Goal: Navigation & Orientation: Find specific page/section

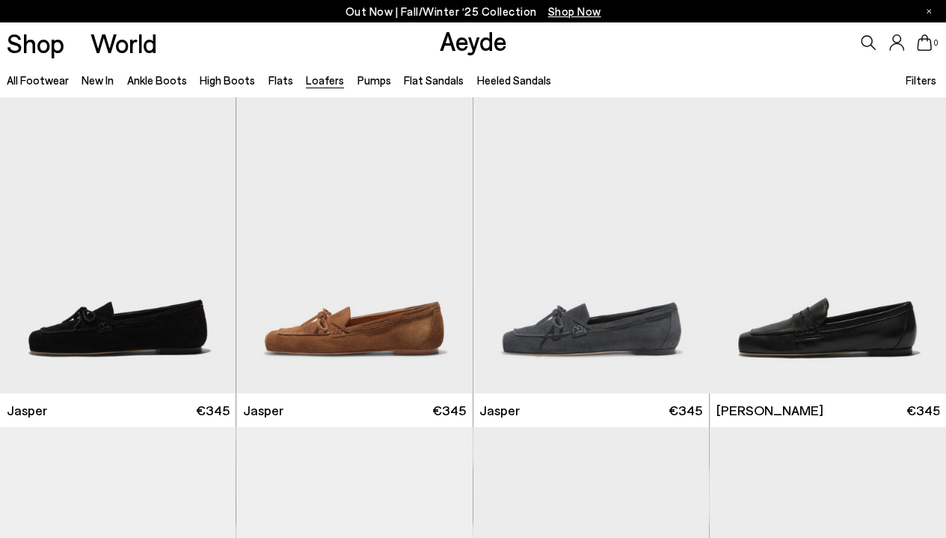
click at [360, 81] on link "Pumps" at bounding box center [374, 79] width 34 height 13
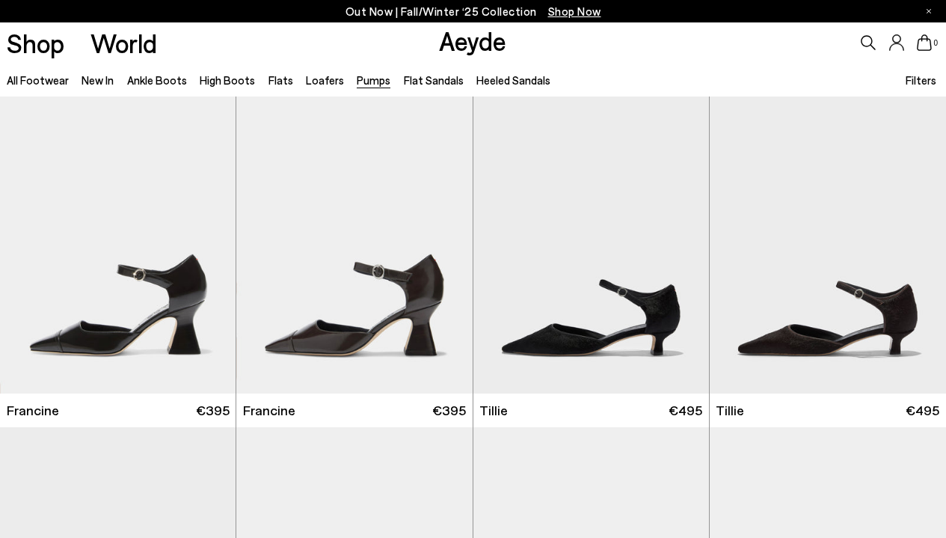
scroll to position [150, 0]
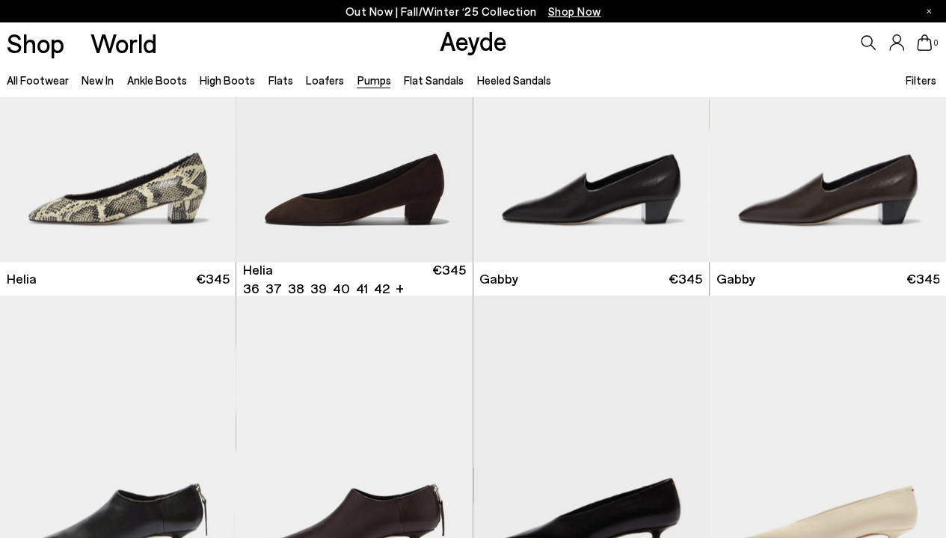
scroll to position [1196, 0]
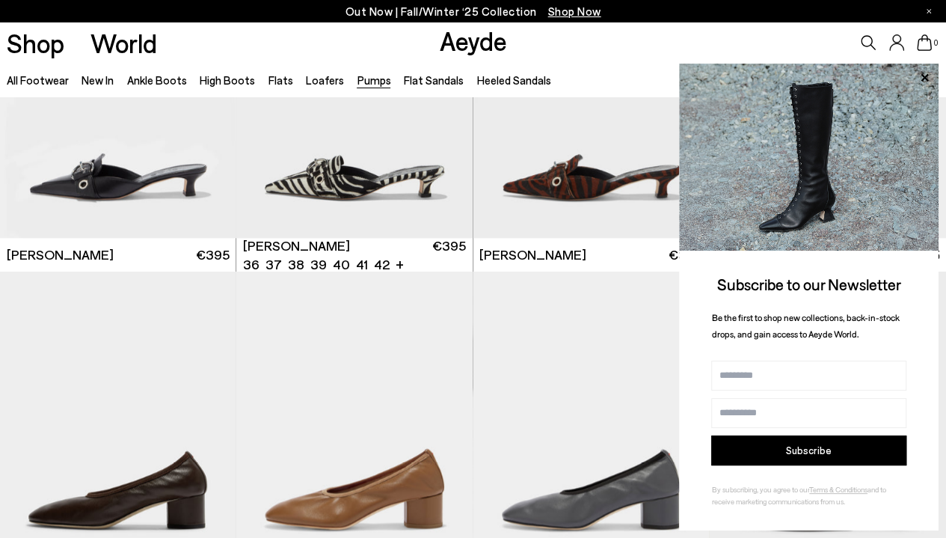
scroll to position [3514, 0]
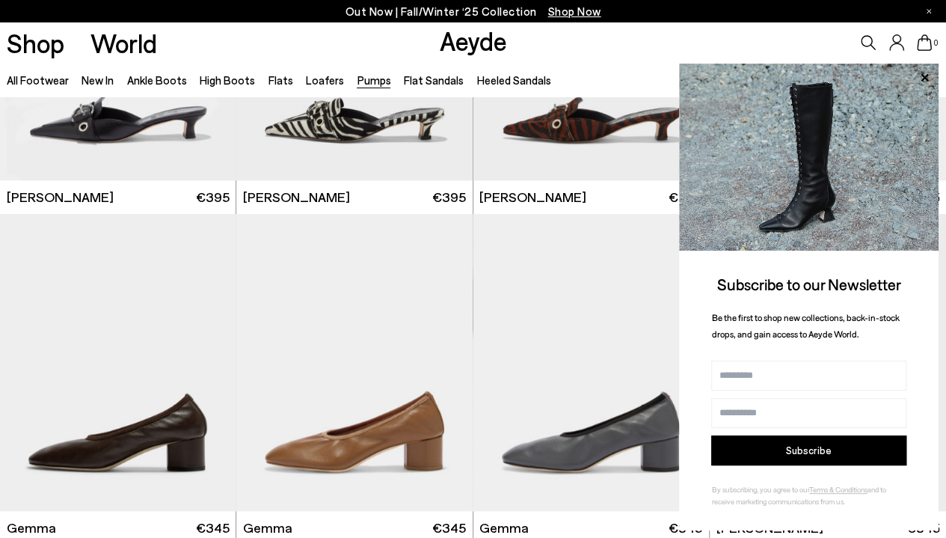
click at [156, 77] on link "Ankle Boots" at bounding box center [157, 79] width 60 height 13
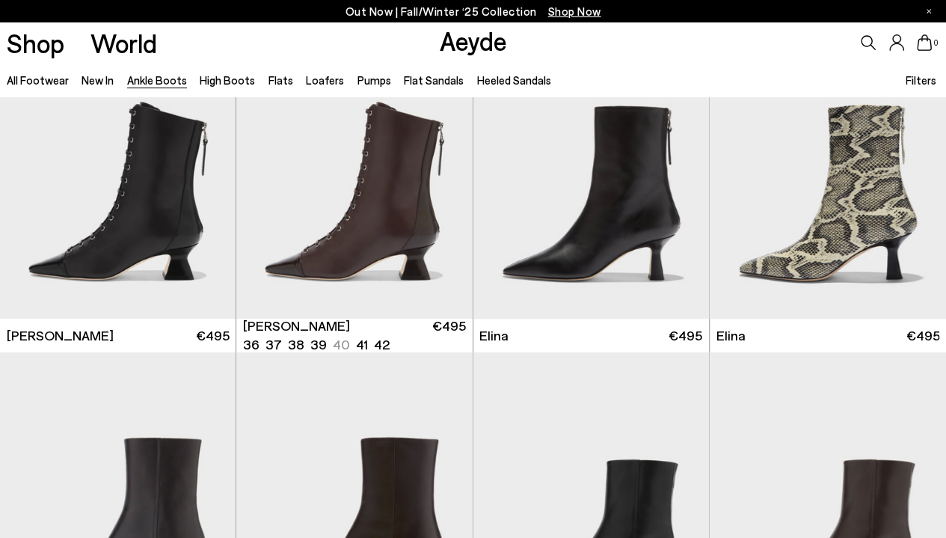
scroll to position [374, 0]
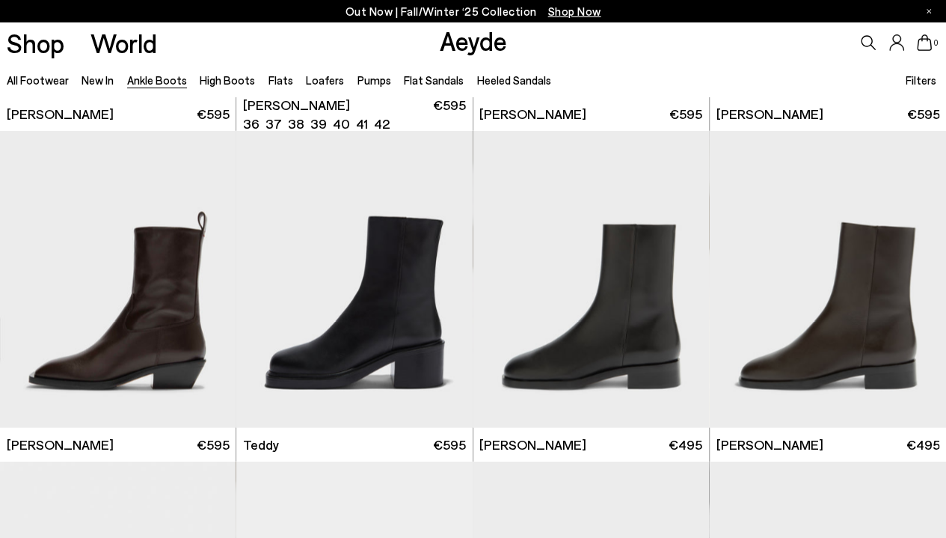
scroll to position [4262, 0]
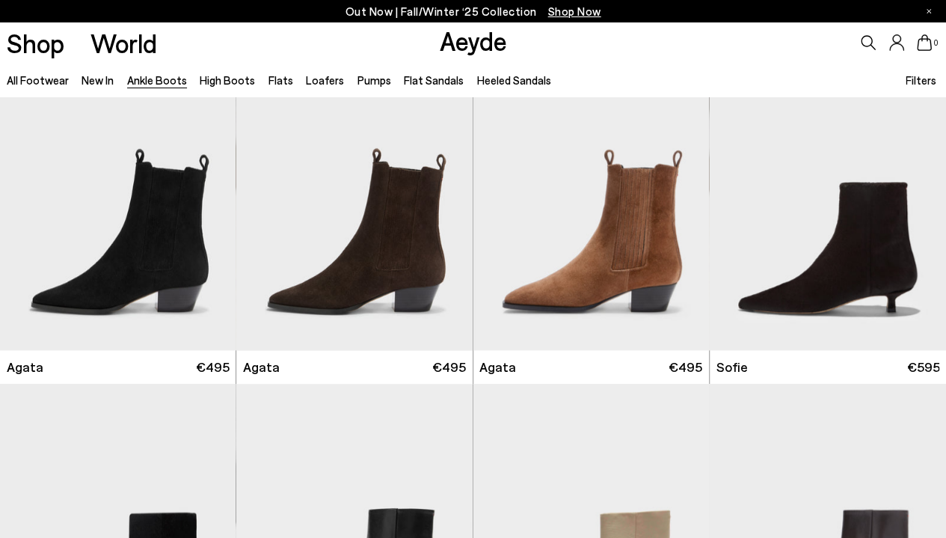
scroll to position [523, 0]
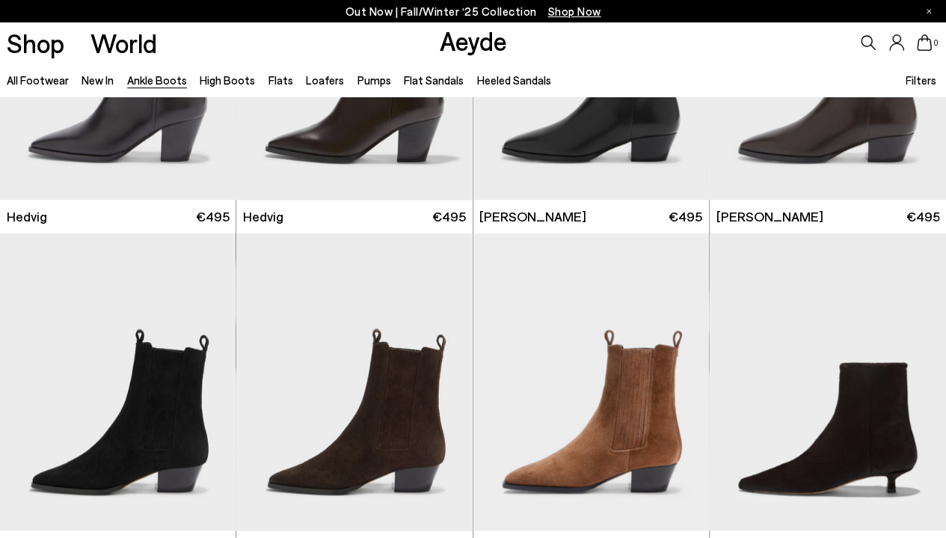
click at [277, 83] on link "Flats" at bounding box center [280, 79] width 25 height 13
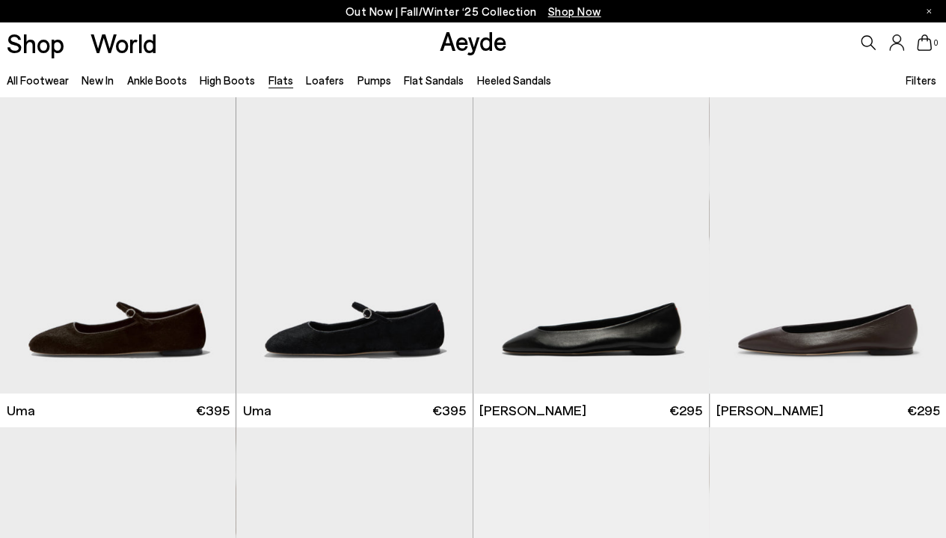
click at [99, 80] on link "New In" at bounding box center [97, 79] width 32 height 13
click at [100, 80] on link "New In" at bounding box center [97, 79] width 32 height 13
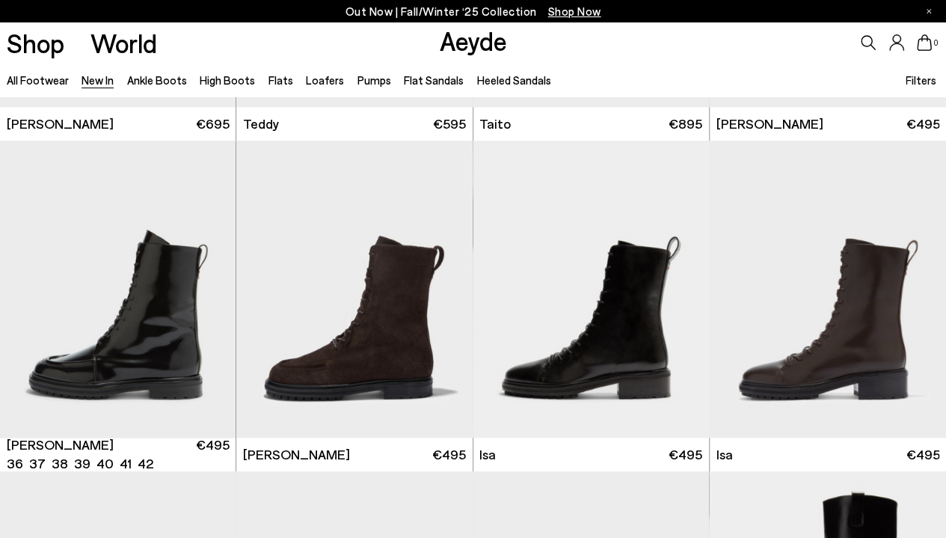
scroll to position [6318, 0]
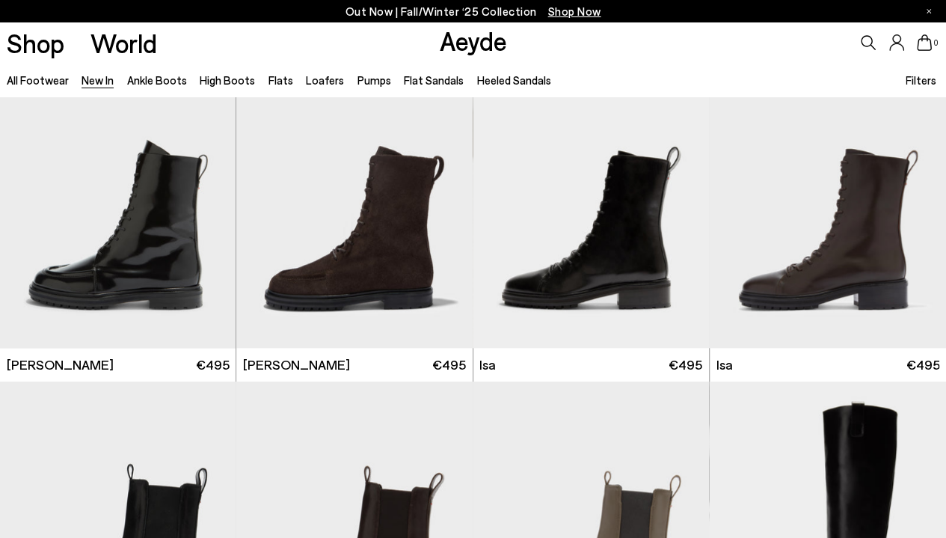
click at [310, 81] on link "Loafers" at bounding box center [325, 79] width 38 height 13
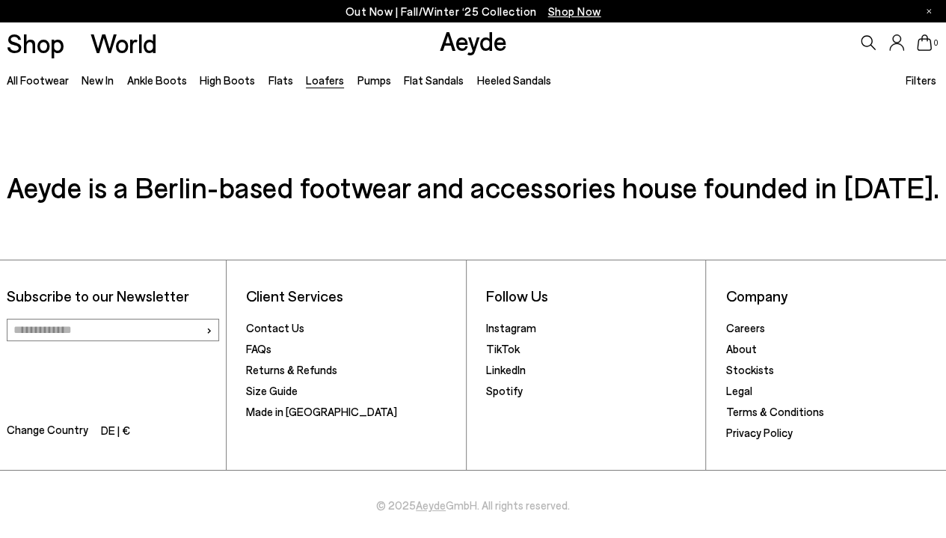
scroll to position [2651, 0]
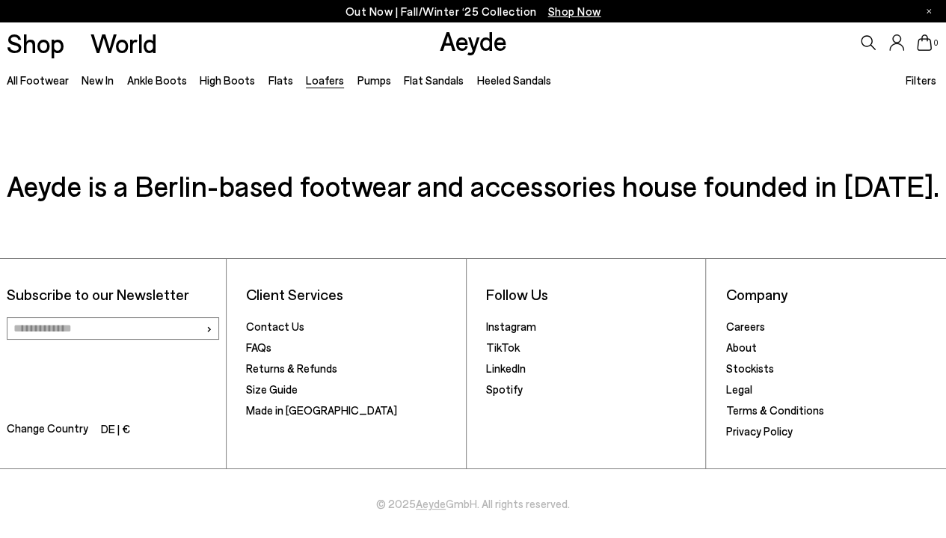
click at [27, 84] on link "All Footwear" at bounding box center [38, 79] width 62 height 13
